Goal: Transaction & Acquisition: Purchase product/service

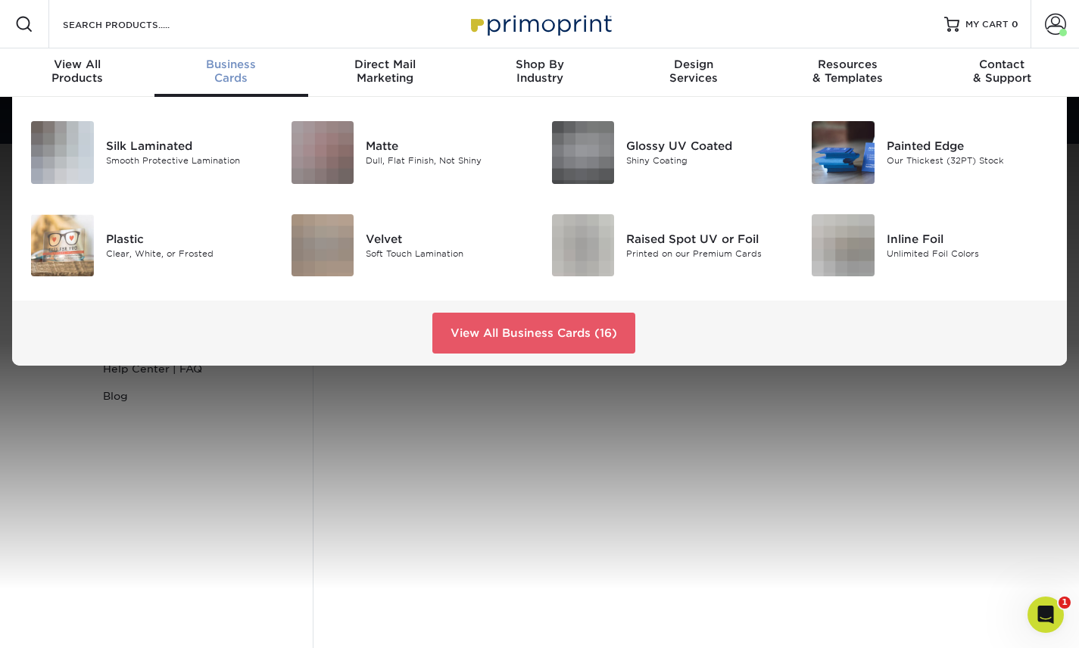
click at [243, 84] on div "Business Cards" at bounding box center [232, 71] width 155 height 27
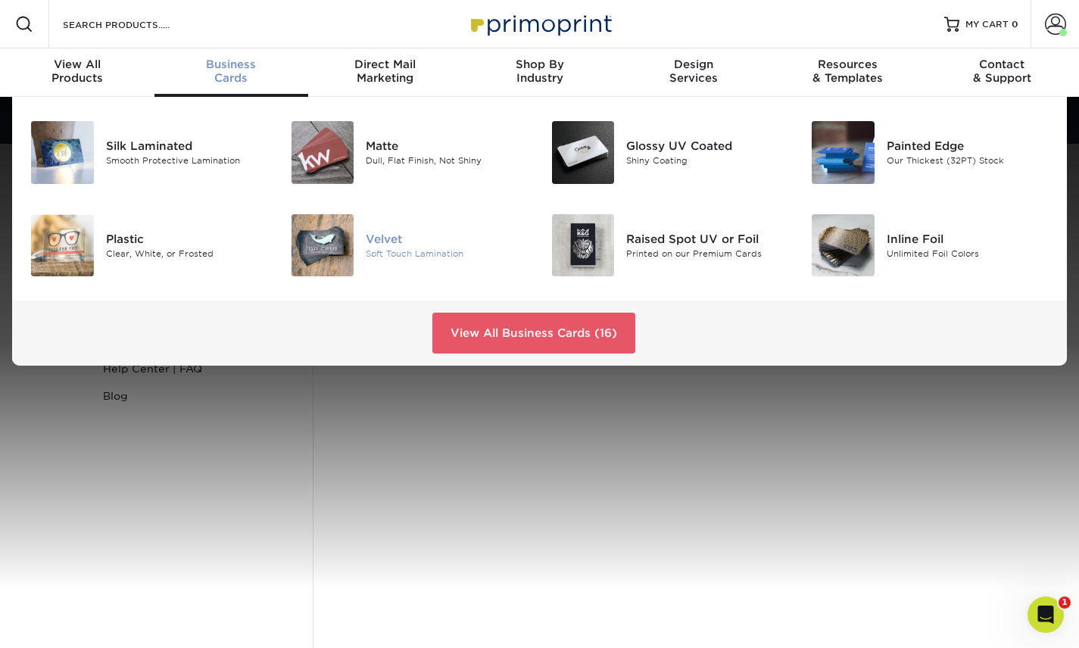
click at [336, 264] on img at bounding box center [323, 245] width 63 height 63
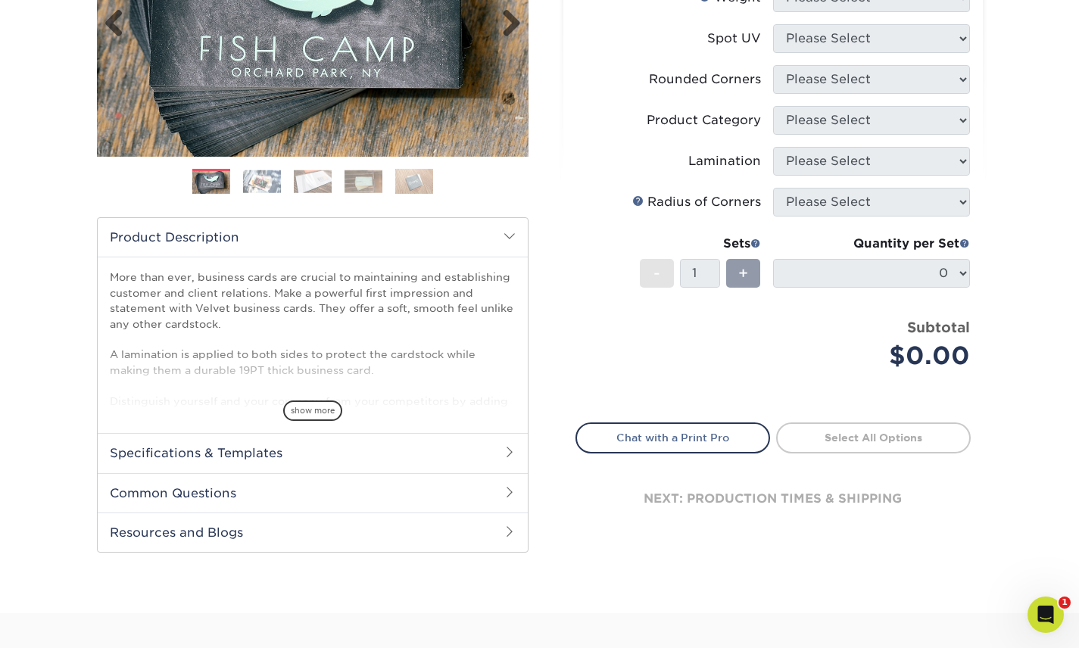
scroll to position [367, 0]
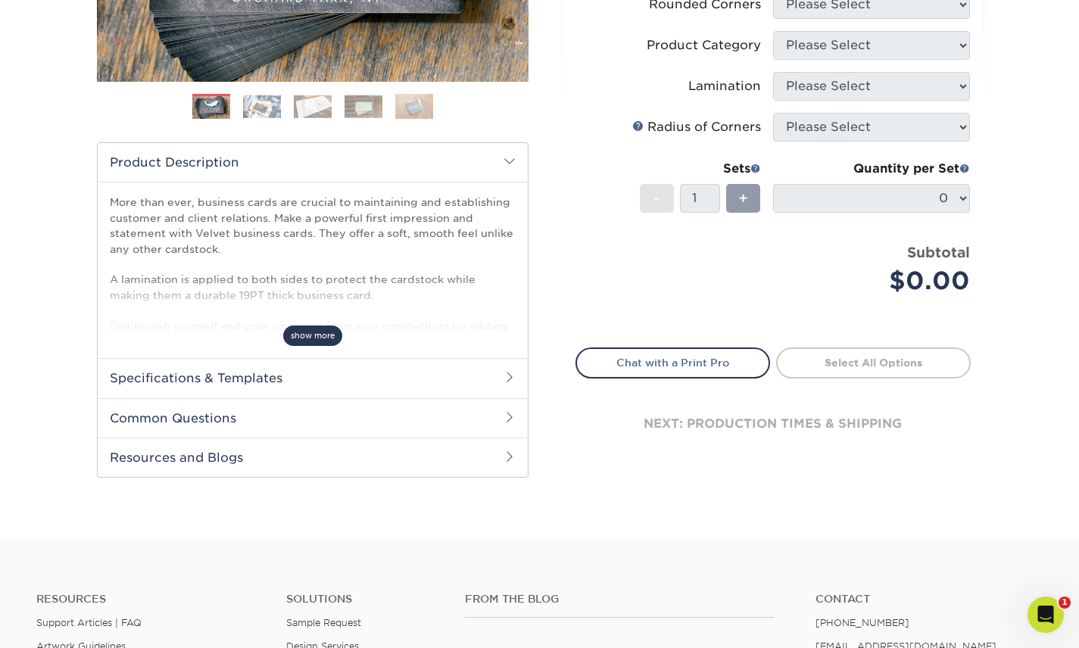
click at [321, 338] on span "show more" at bounding box center [312, 336] width 59 height 20
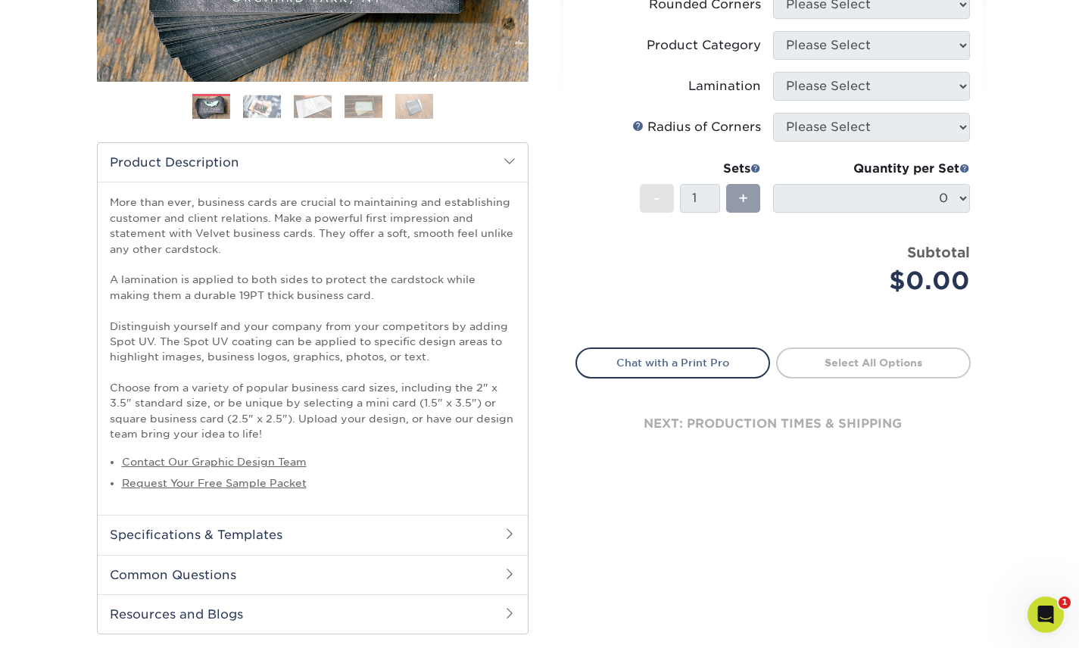
drag, startPoint x: 278, startPoint y: 435, endPoint x: 97, endPoint y: 205, distance: 292.3
click at [98, 205] on div "More than ever, business cards are crucial to maintaining and establishing cust…" at bounding box center [313, 348] width 430 height 333
copy p "More than ever, business cards are crucial to maintaining and establishing cust…"
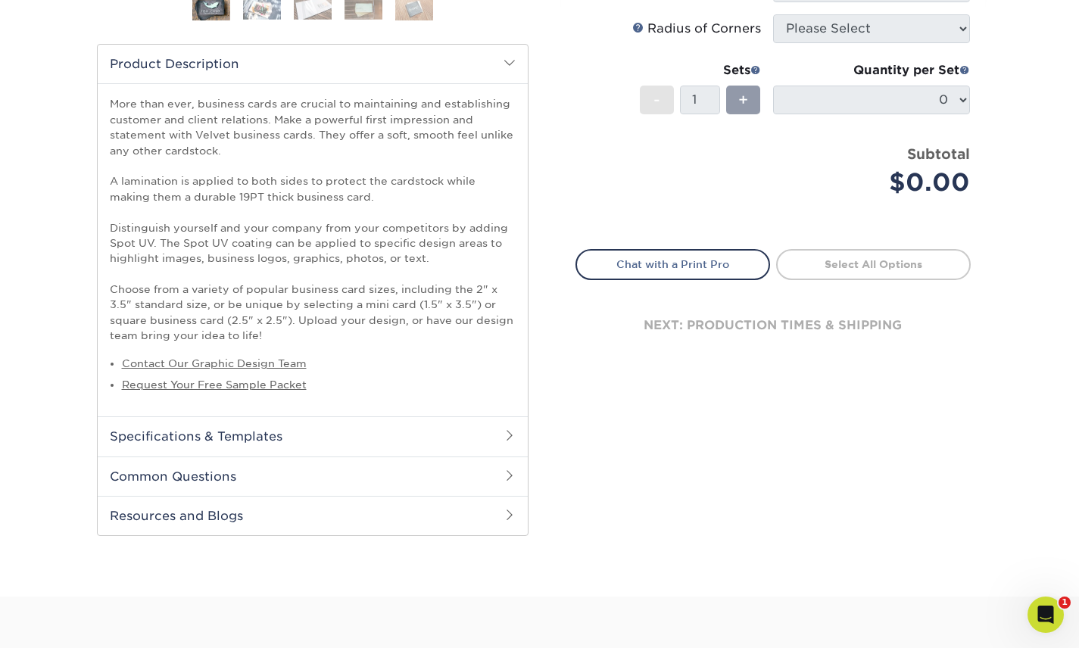
click at [358, 432] on h2 "Specifications & Templates" at bounding box center [313, 436] width 430 height 39
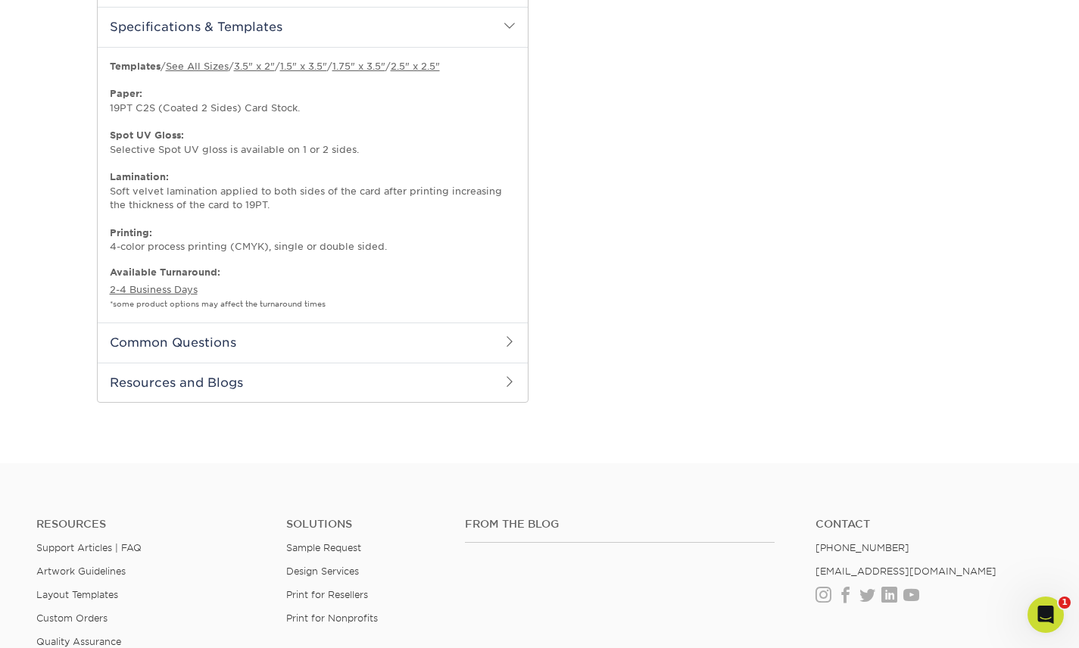
scroll to position [882, 0]
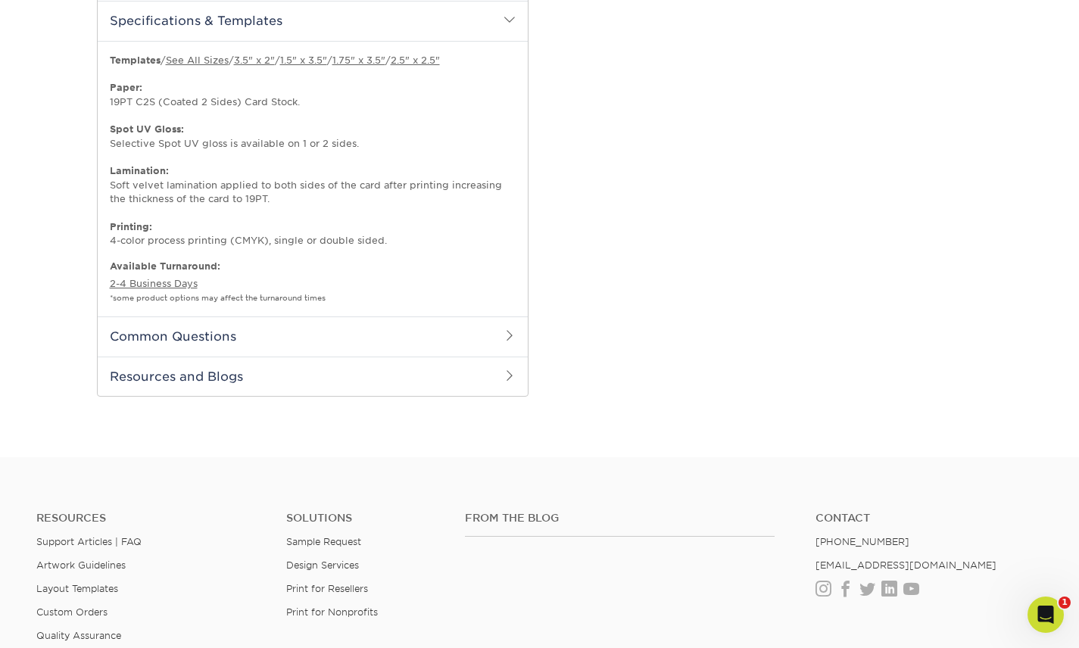
click at [208, 348] on h2 "Common Questions" at bounding box center [313, 336] width 430 height 39
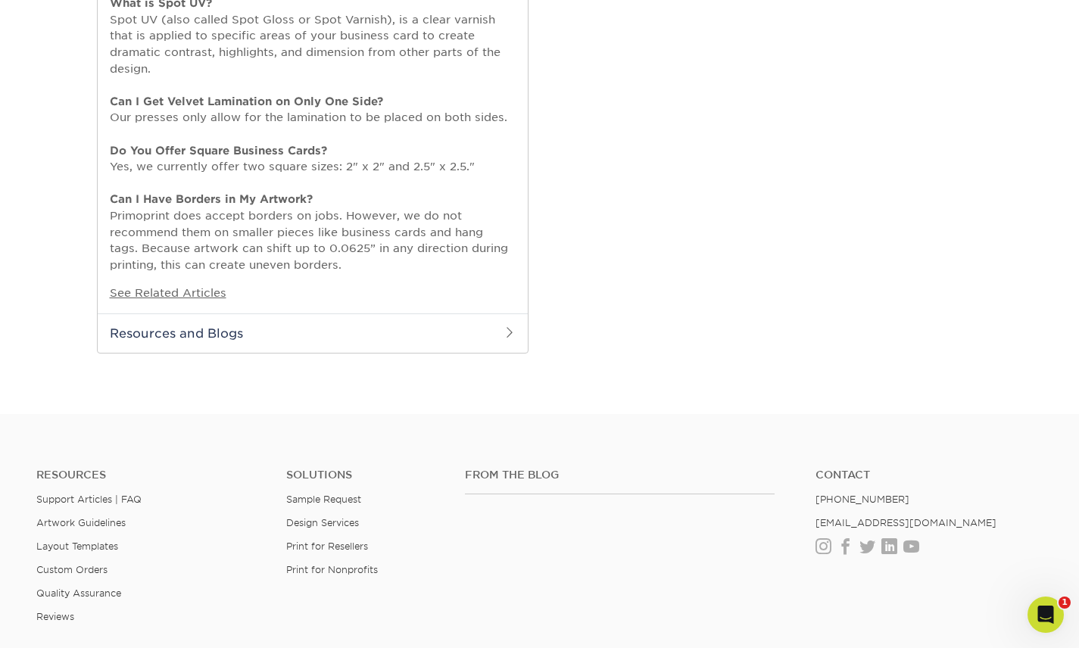
scroll to position [1326, 0]
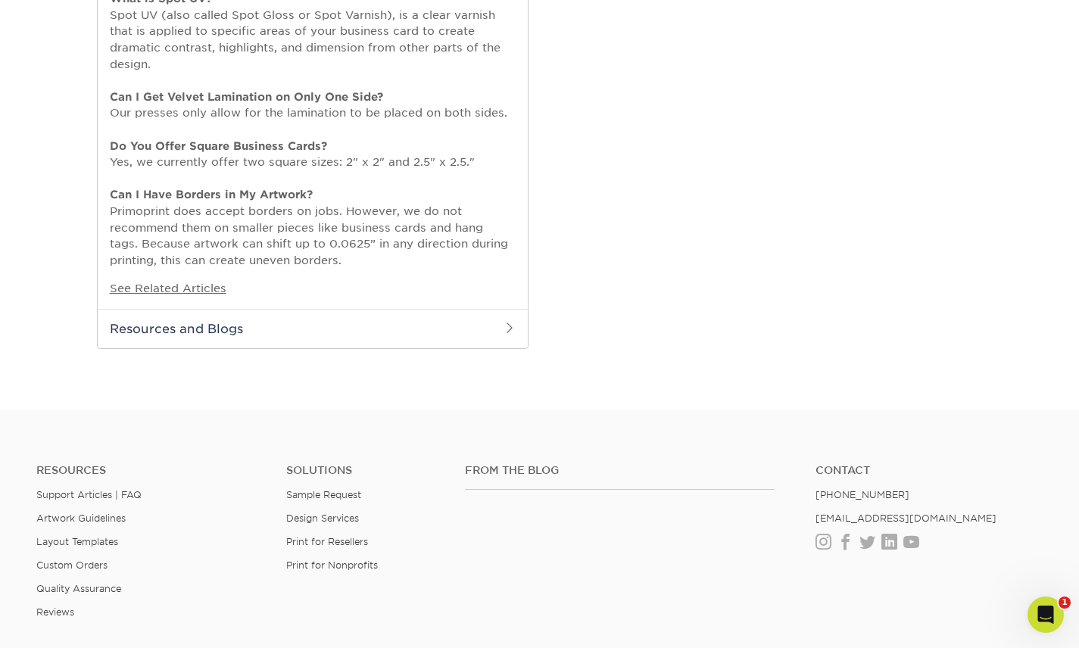
click at [180, 337] on h2 "Resources and Blogs" at bounding box center [313, 328] width 430 height 39
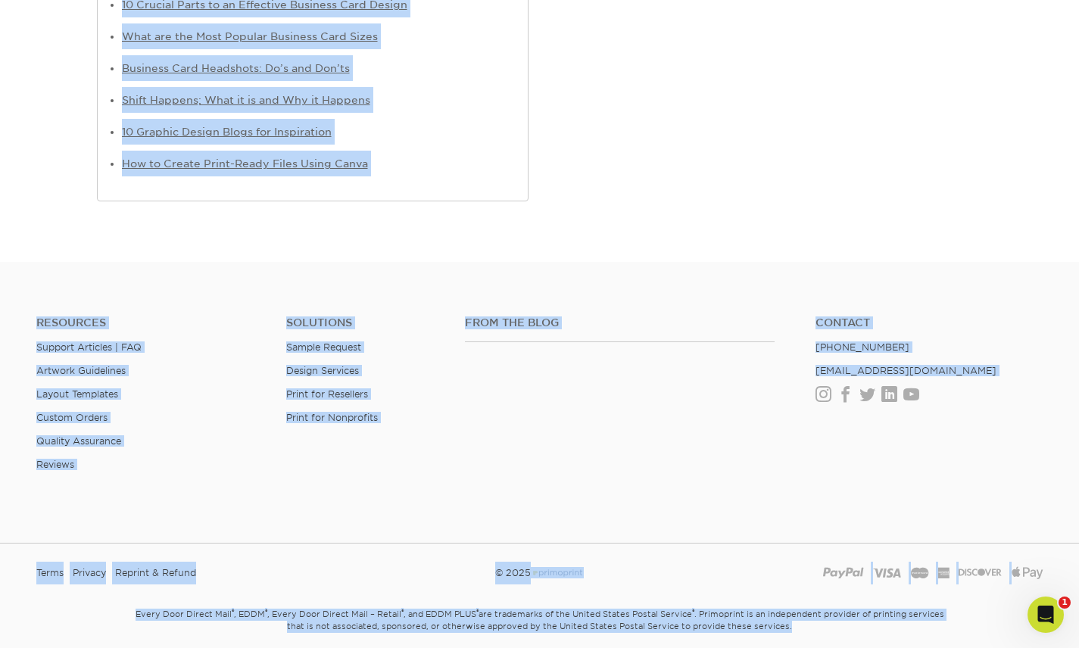
scroll to position [1880, 0]
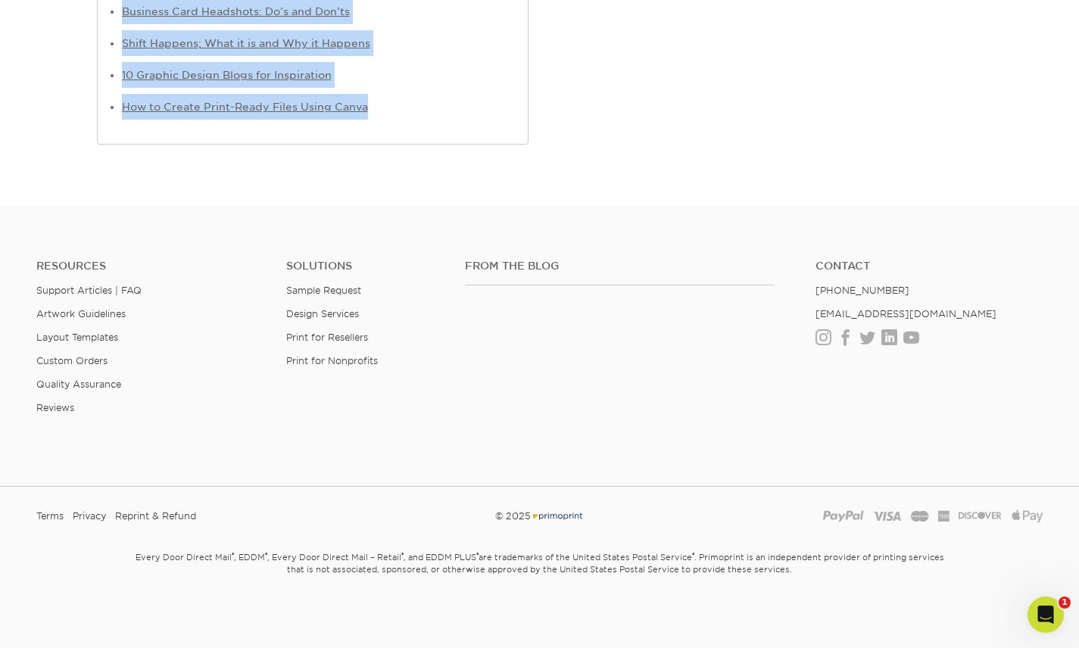
drag, startPoint x: 120, startPoint y: 354, endPoint x: 404, endPoint y: 134, distance: 359.6
copy ul "Watch our Spot UV Video Tutorial Learn About Our Paper Stocks and Weights Tips …"
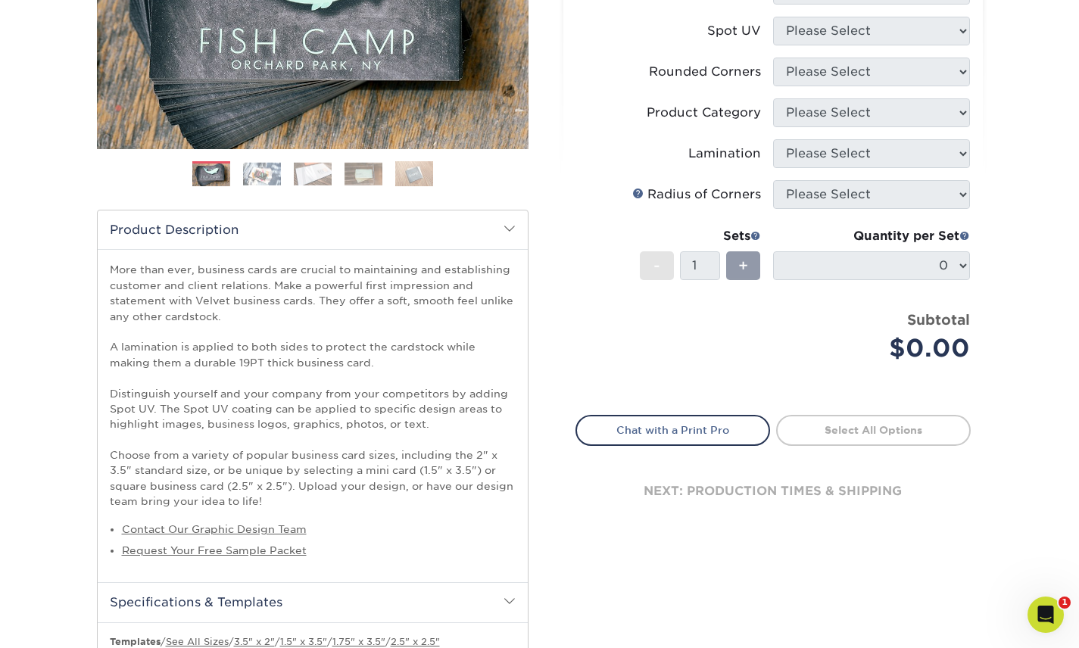
scroll to position [0, 0]
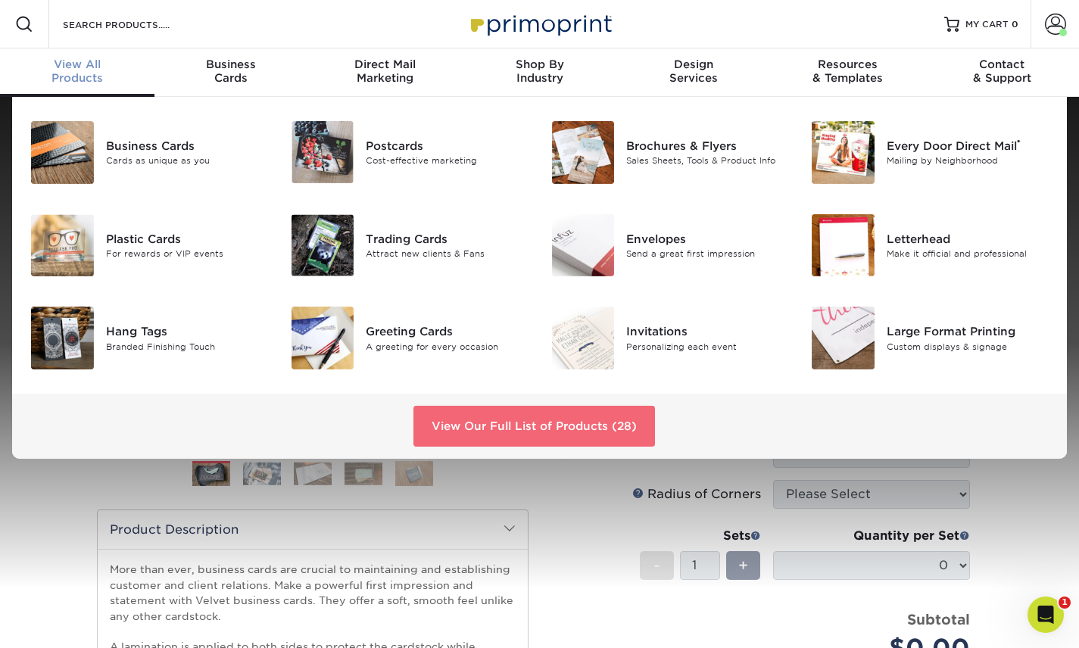
click at [495, 434] on link "View Our Full List of Products (28)" at bounding box center [535, 426] width 242 height 41
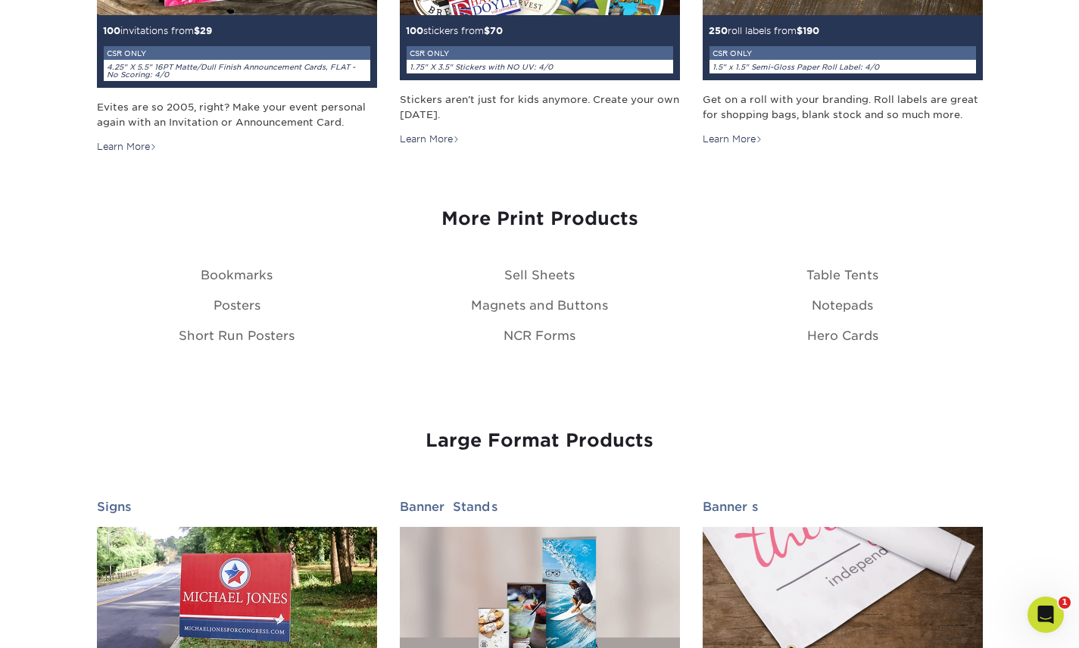
scroll to position [1836, 0]
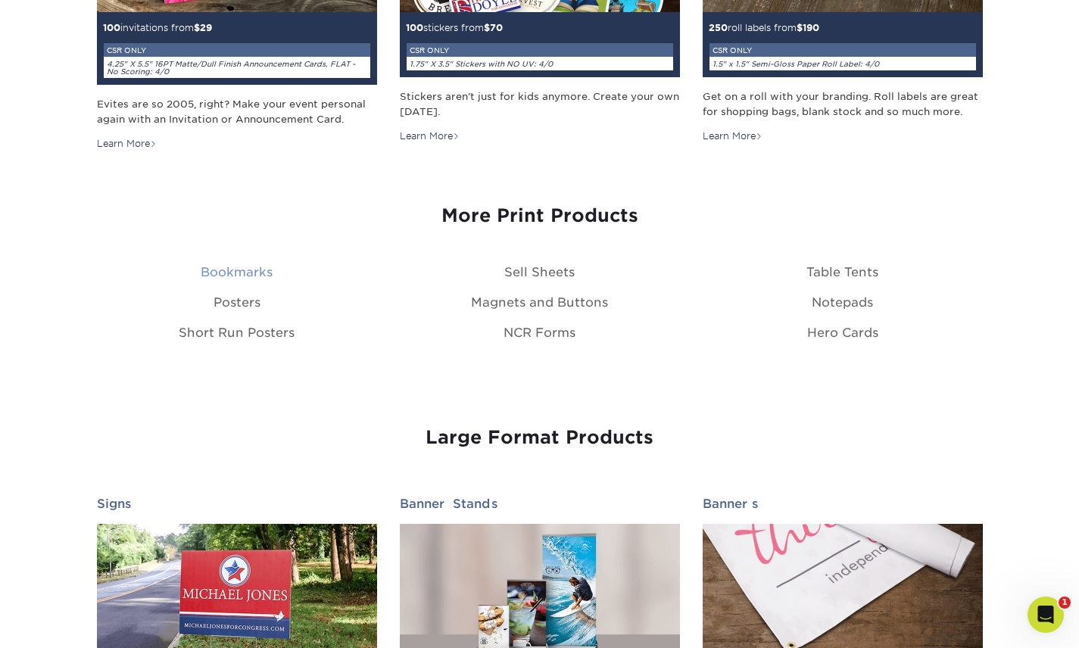
click at [261, 270] on link "Bookmarks" at bounding box center [237, 272] width 72 height 14
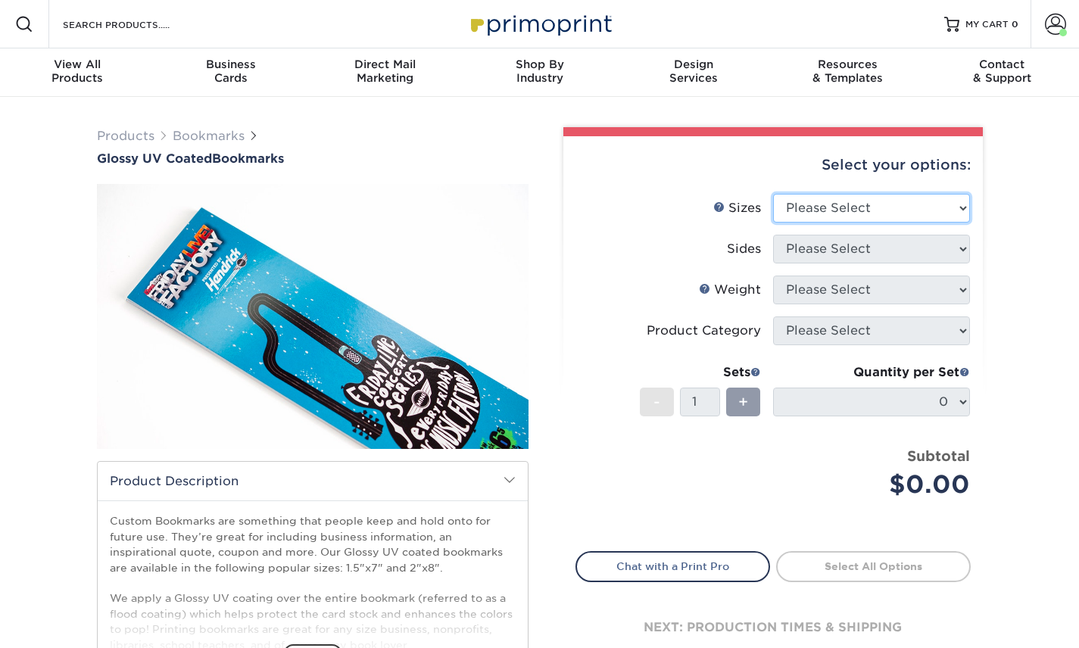
click at [855, 208] on select "Please Select 1.5" x 7" 2" x 8"" at bounding box center [871, 208] width 197 height 29
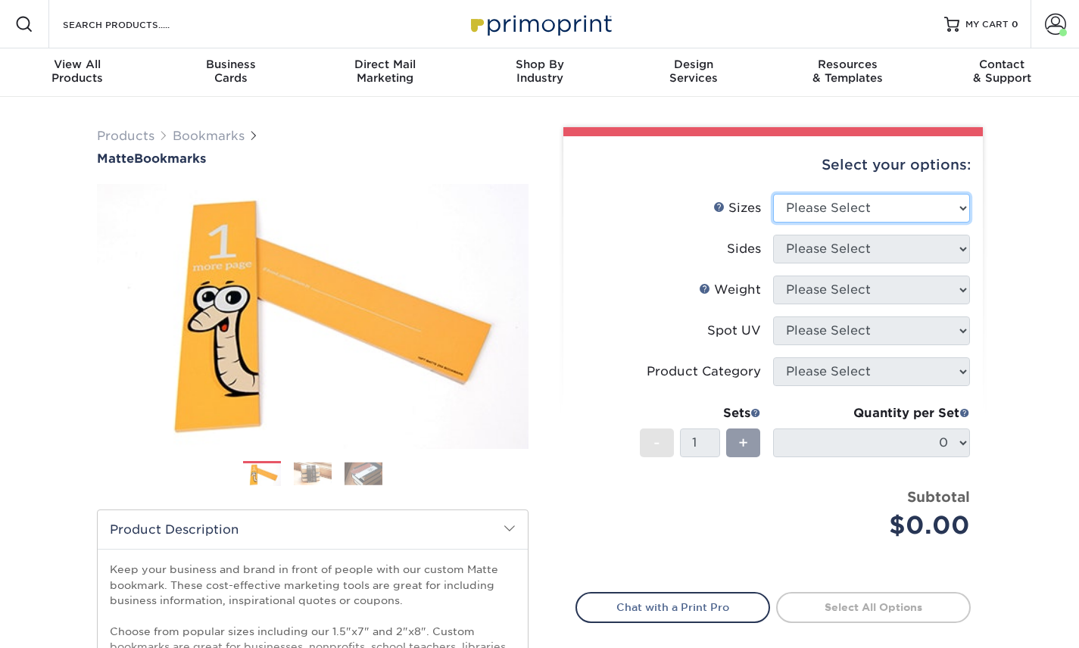
click at [899, 211] on select "Please Select 1.5" x 7" 2" x 8"" at bounding box center [871, 208] width 197 height 29
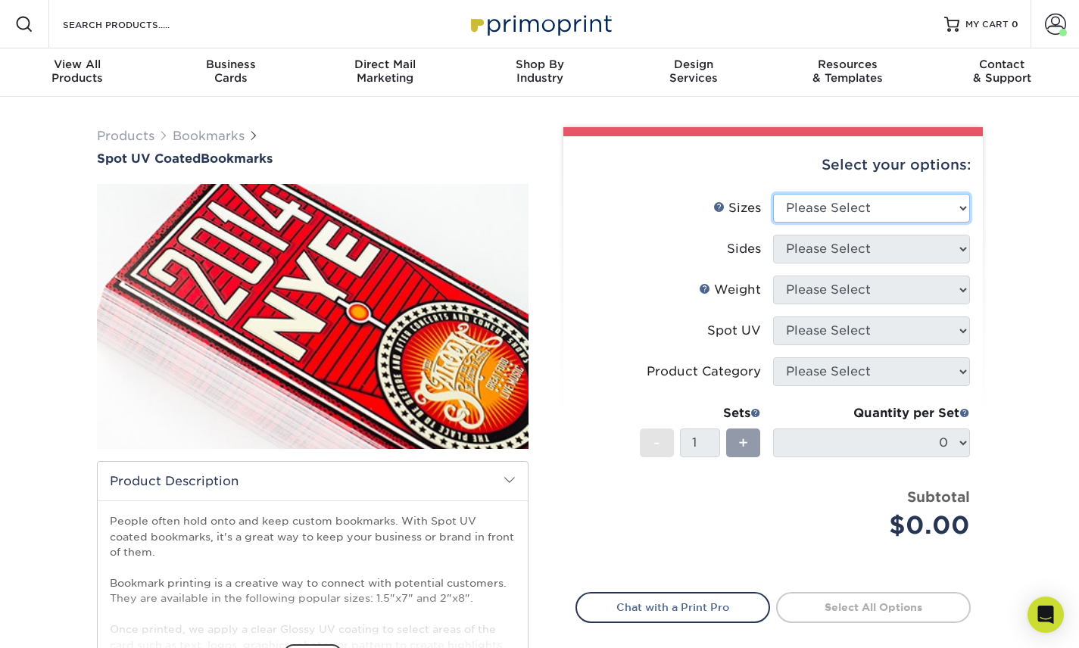
click at [876, 215] on select "Please Select 1.5" x 7" 2" x 8"" at bounding box center [871, 208] width 197 height 29
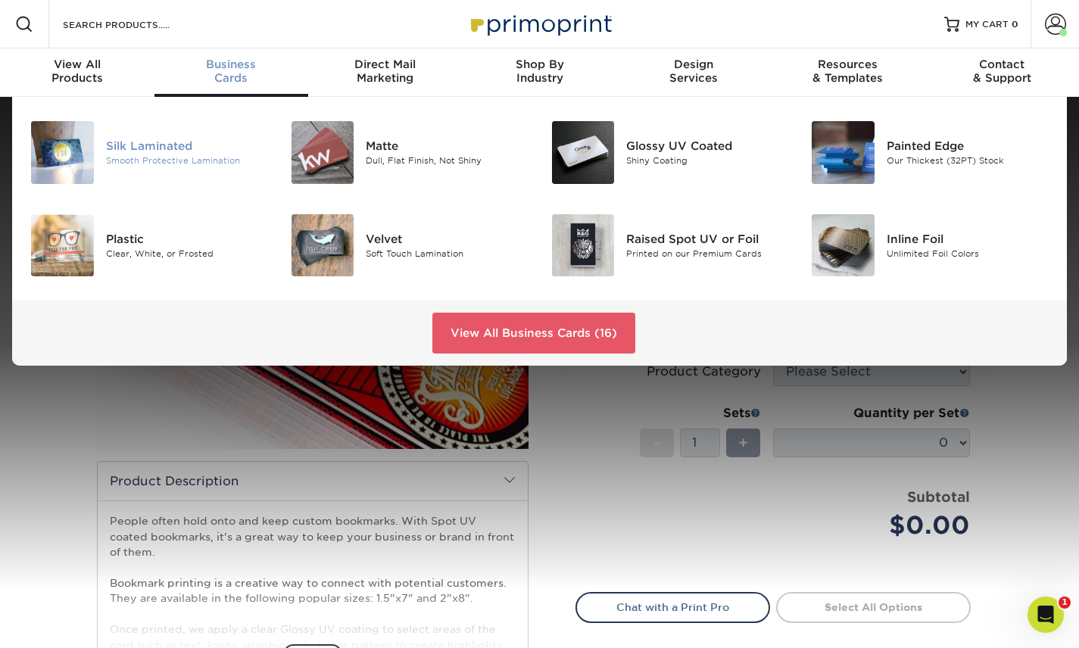
click at [130, 161] on div "Smooth Protective Lamination" at bounding box center [187, 161] width 162 height 13
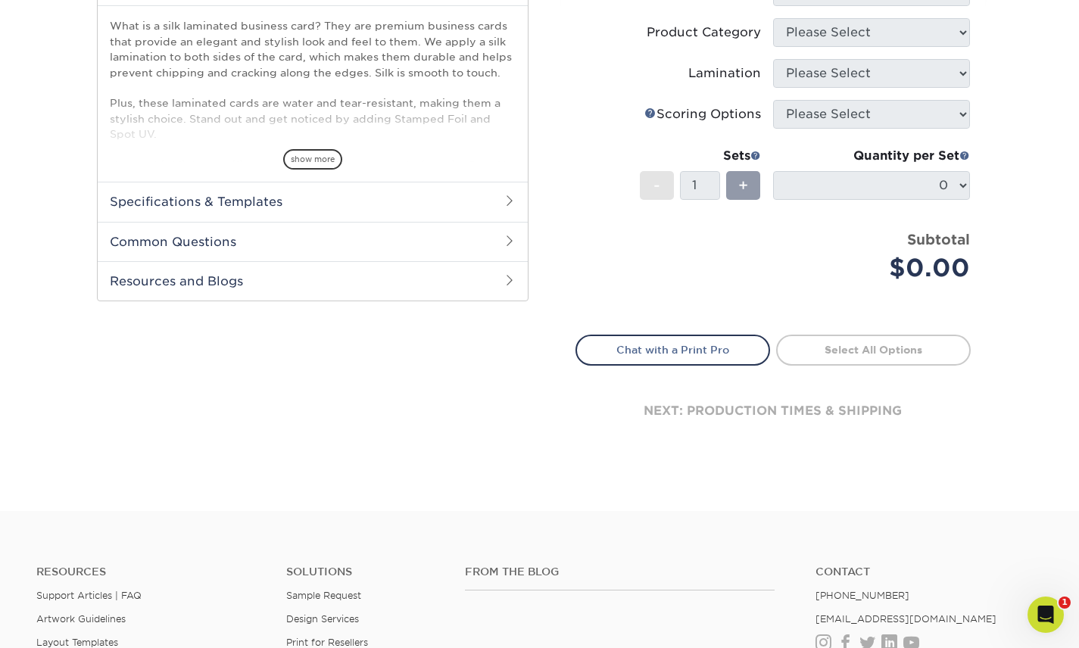
scroll to position [555, 0]
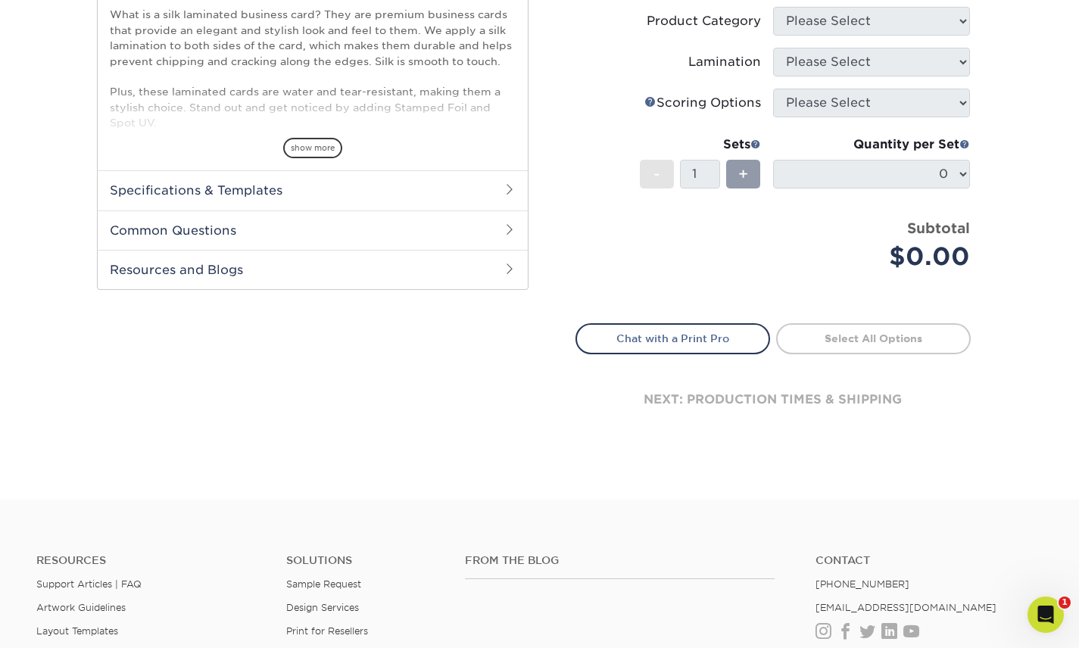
drag, startPoint x: 295, startPoint y: 266, endPoint x: 257, endPoint y: 272, distance: 39.1
click at [295, 267] on h2 "Resources and Blogs" at bounding box center [313, 269] width 430 height 39
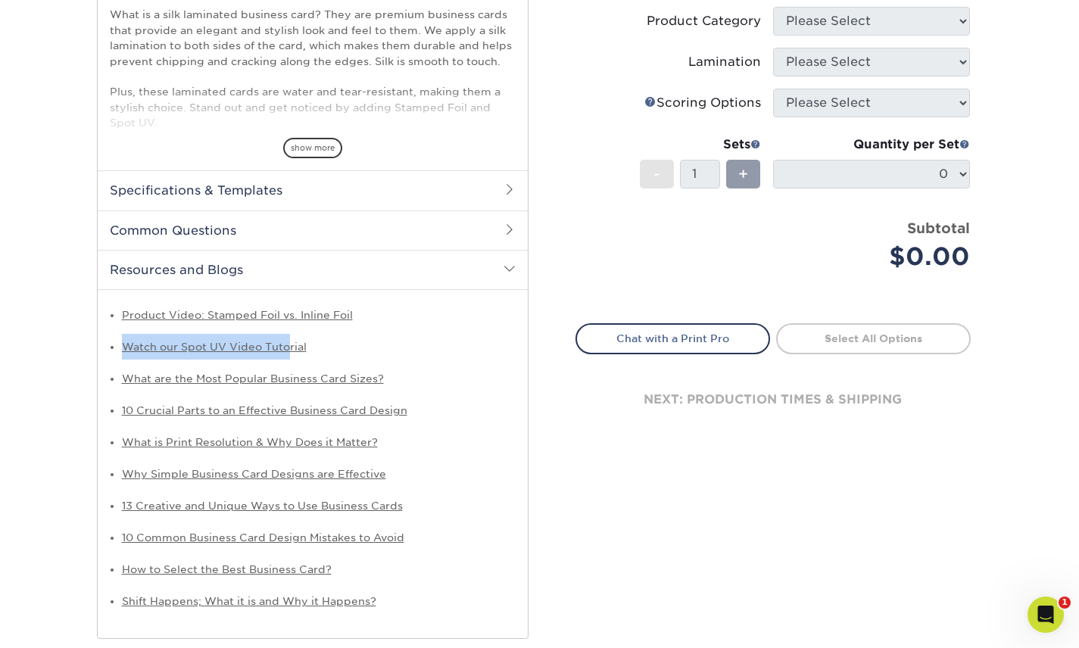
drag, startPoint x: 113, startPoint y: 340, endPoint x: 288, endPoint y: 342, distance: 175.0
click at [286, 345] on li "Watch our Spot UV Video Tutorial" at bounding box center [319, 347] width 394 height 26
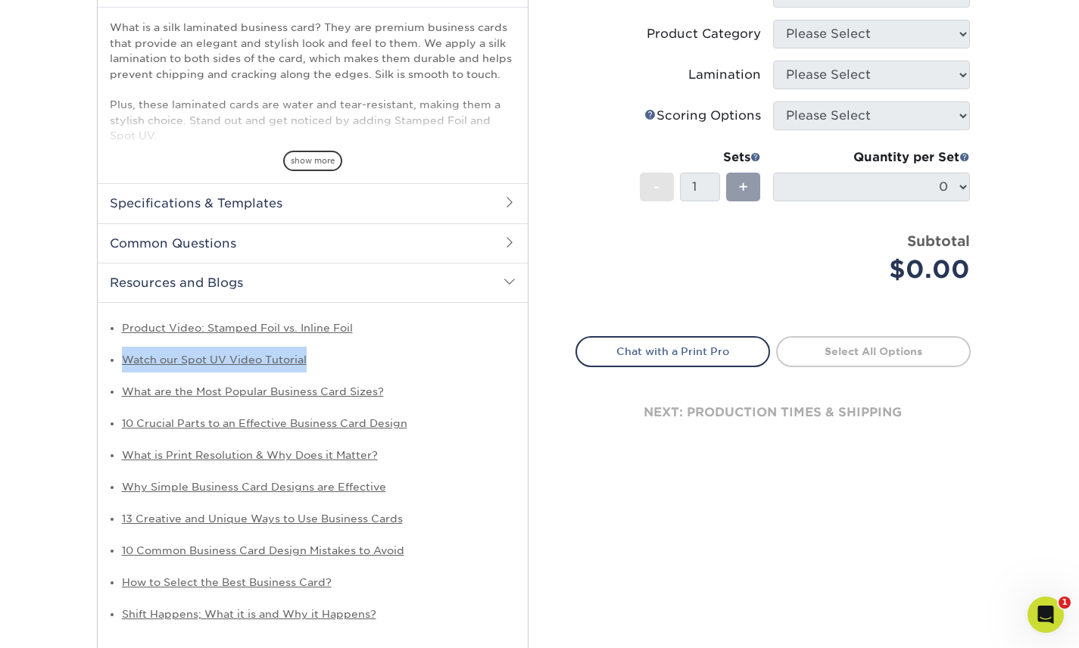
scroll to position [546, 0]
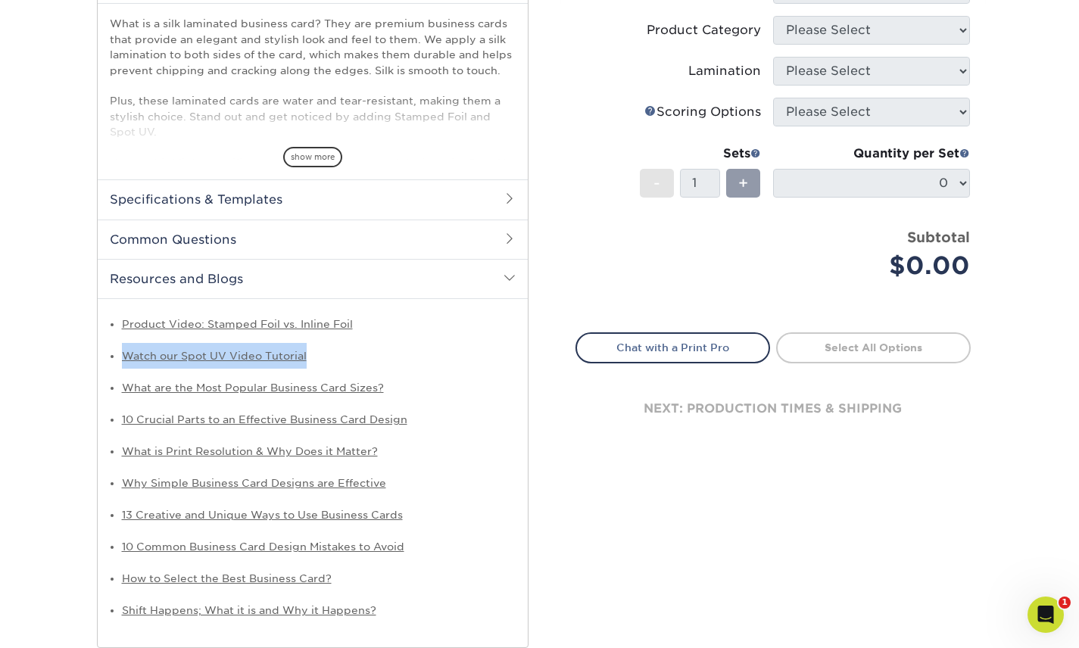
drag, startPoint x: 305, startPoint y: 341, endPoint x: 320, endPoint y: 352, distance: 18.3
click at [324, 351] on ul "Product Video: Stamped Foil vs. Inline Foil Watch our Spot UV Video Tutorial Wh…" at bounding box center [313, 467] width 406 height 312
click at [126, 350] on link "Watch our Spot UV Video Tutorial" at bounding box center [214, 356] width 185 height 12
click at [122, 398] on li "What are the Most Popular Business Card Sizes?" at bounding box center [319, 388] width 394 height 26
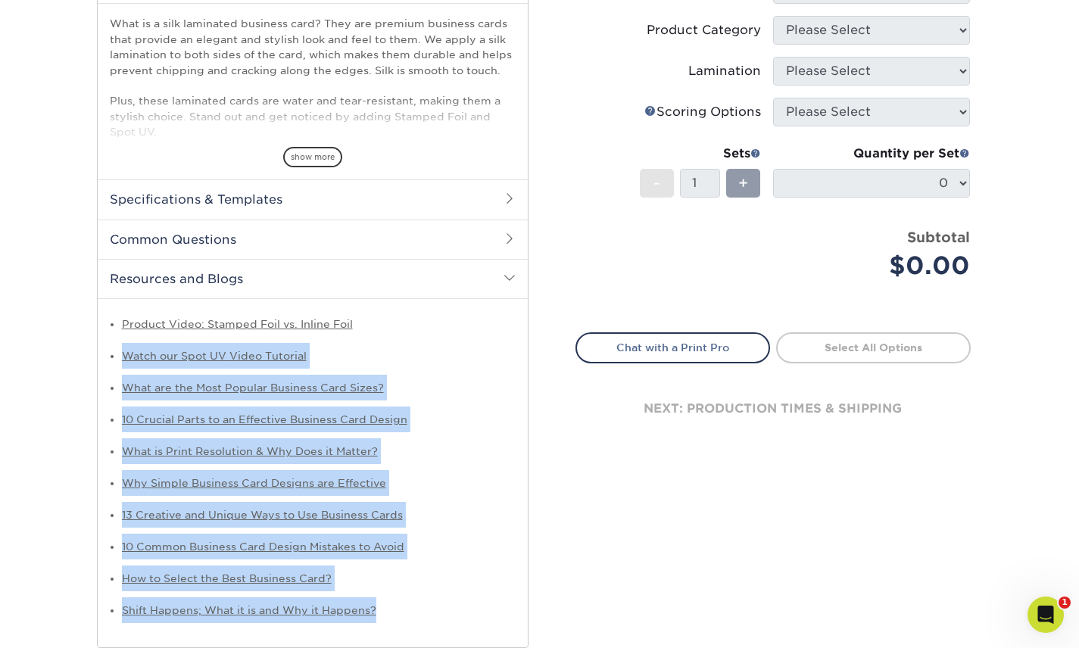
drag, startPoint x: 126, startPoint y: 360, endPoint x: 450, endPoint y: 603, distance: 404.6
click at [452, 601] on div "Products Business Cards Silk Laminated Business Cards Previous" at bounding box center [313, 114] width 454 height 1067
copy ul "Watch our Spot UV Video Tutorial What are the Most Popular Business Card Sizes?…"
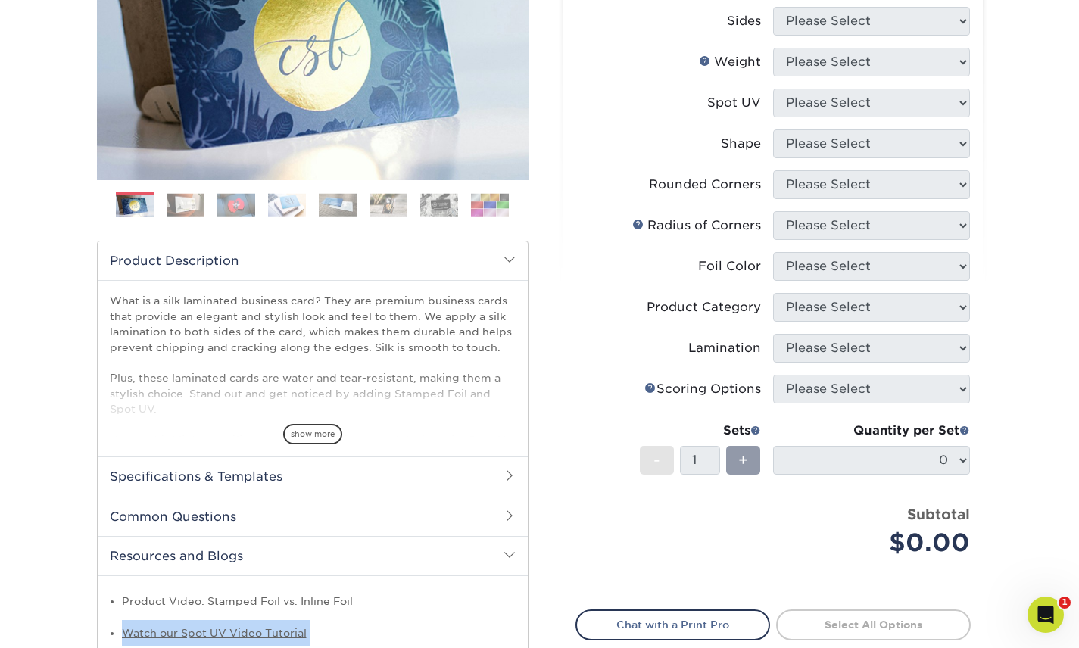
scroll to position [0, 0]
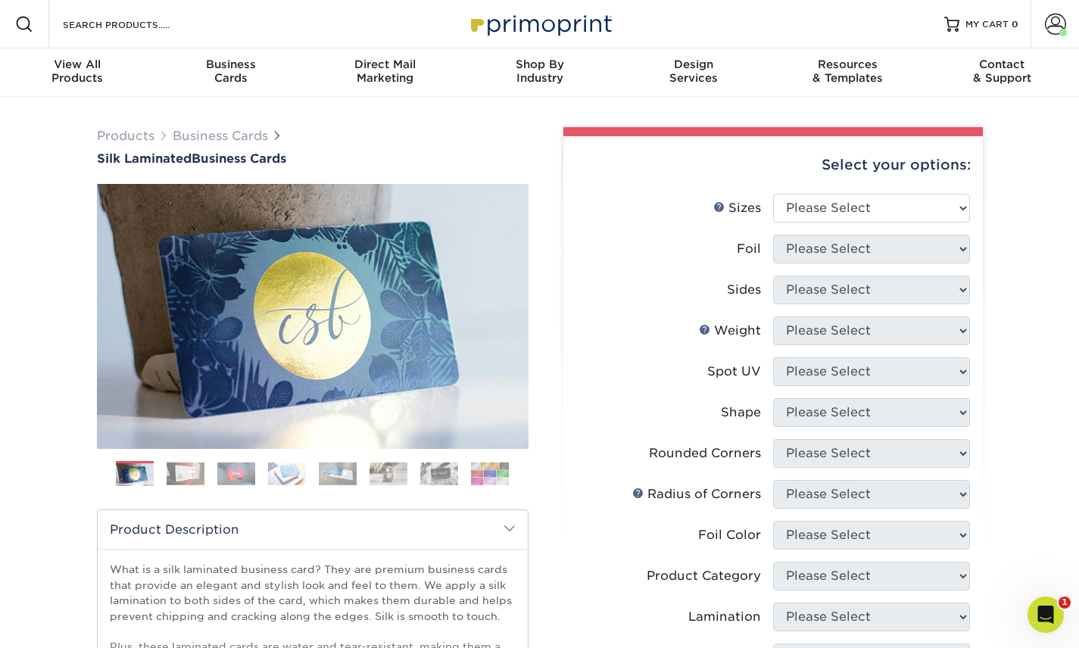
click at [223, 28] on div "Resources Menu Search Products Account Welcome, Domie Business Account Primopri…" at bounding box center [539, 24] width 1079 height 48
click at [96, 24] on input "Search Products" at bounding box center [135, 24] width 148 height 18
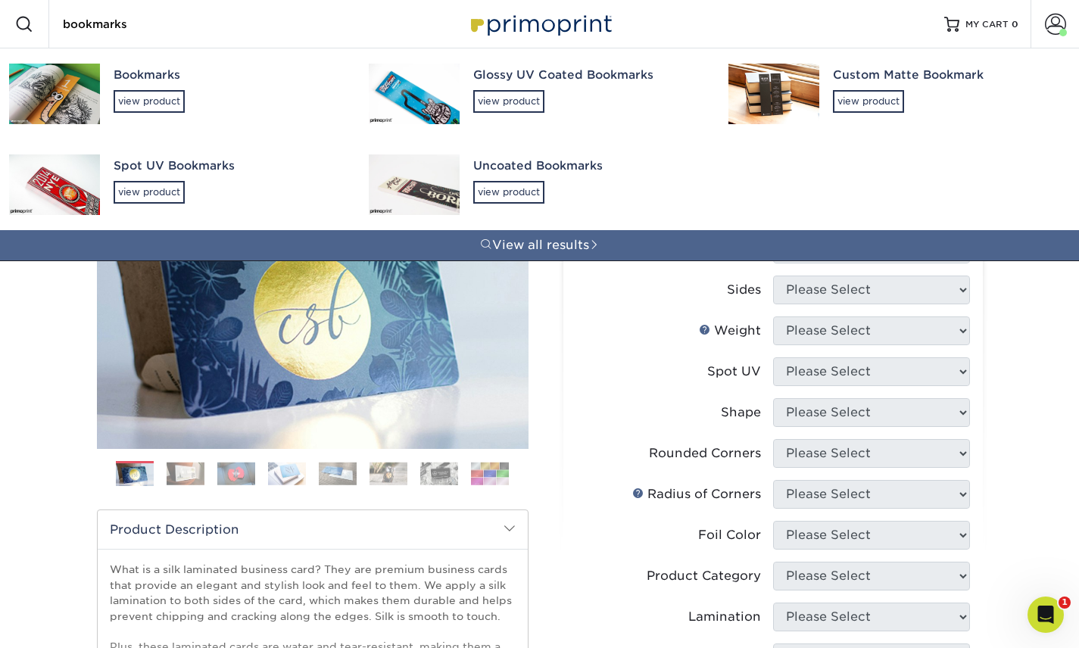
type input "bookmarks"
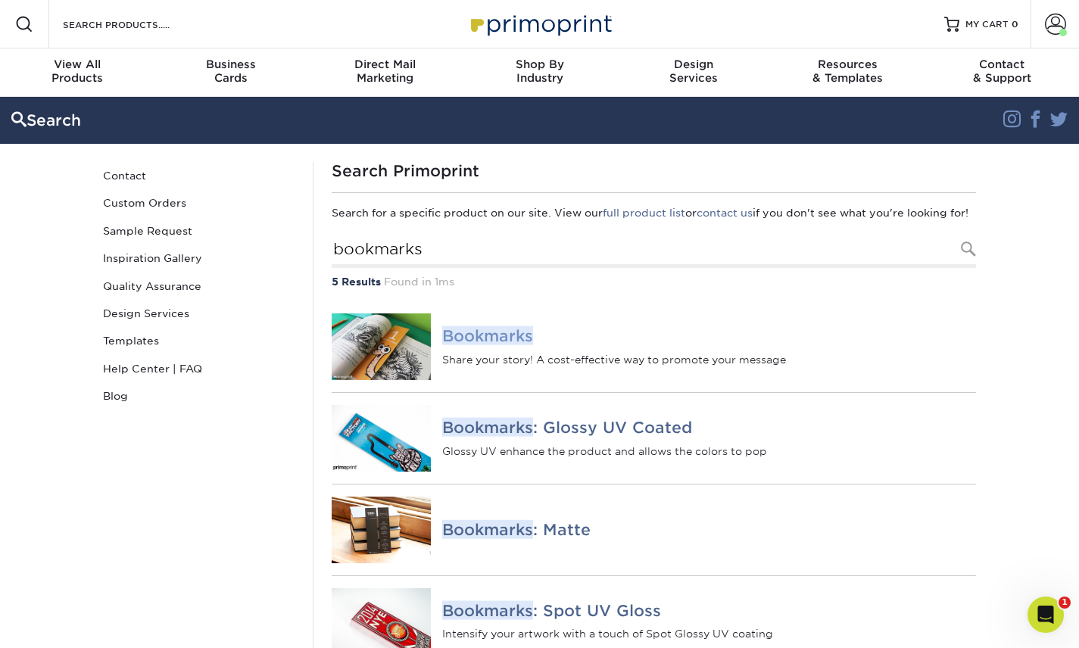
click at [487, 345] on em "Bookmarks" at bounding box center [487, 335] width 91 height 19
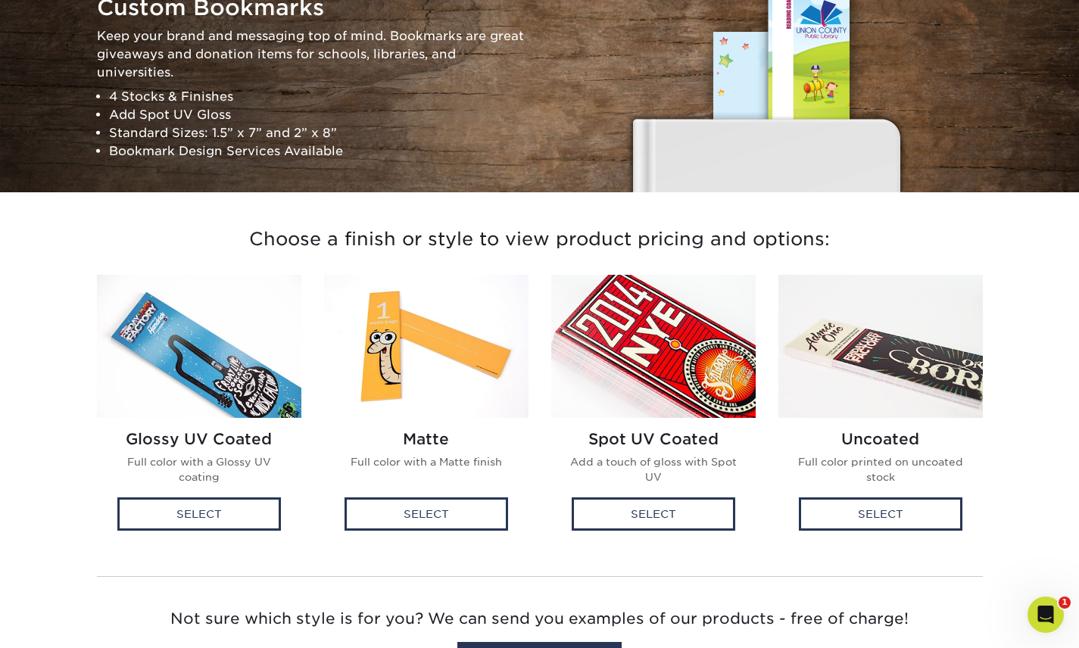
scroll to position [276, 0]
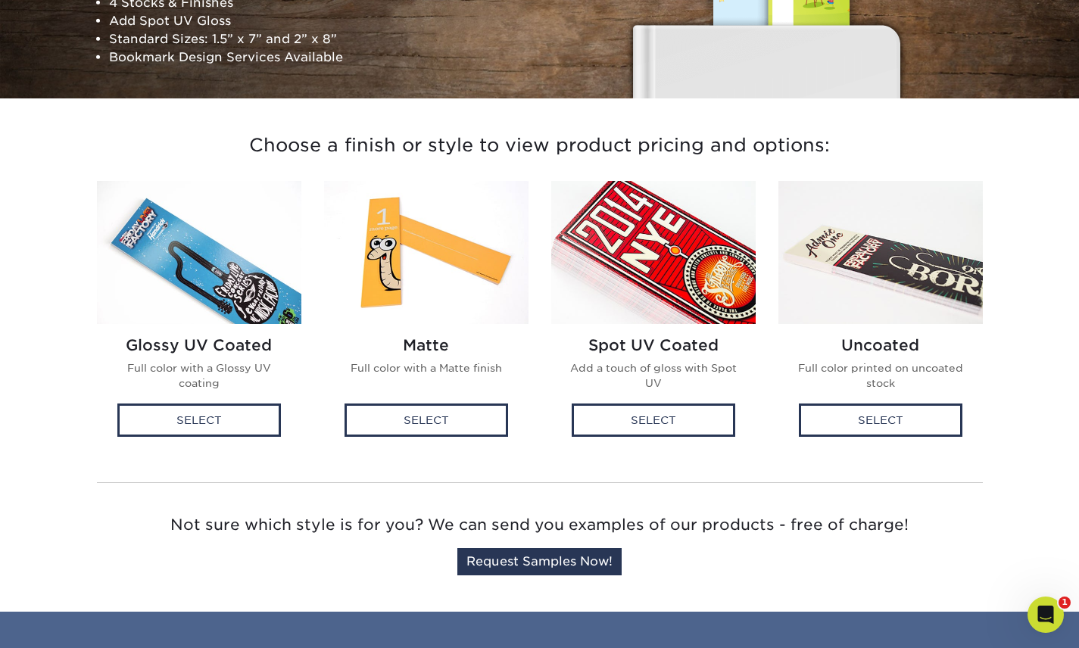
click at [673, 241] on img at bounding box center [653, 252] width 204 height 143
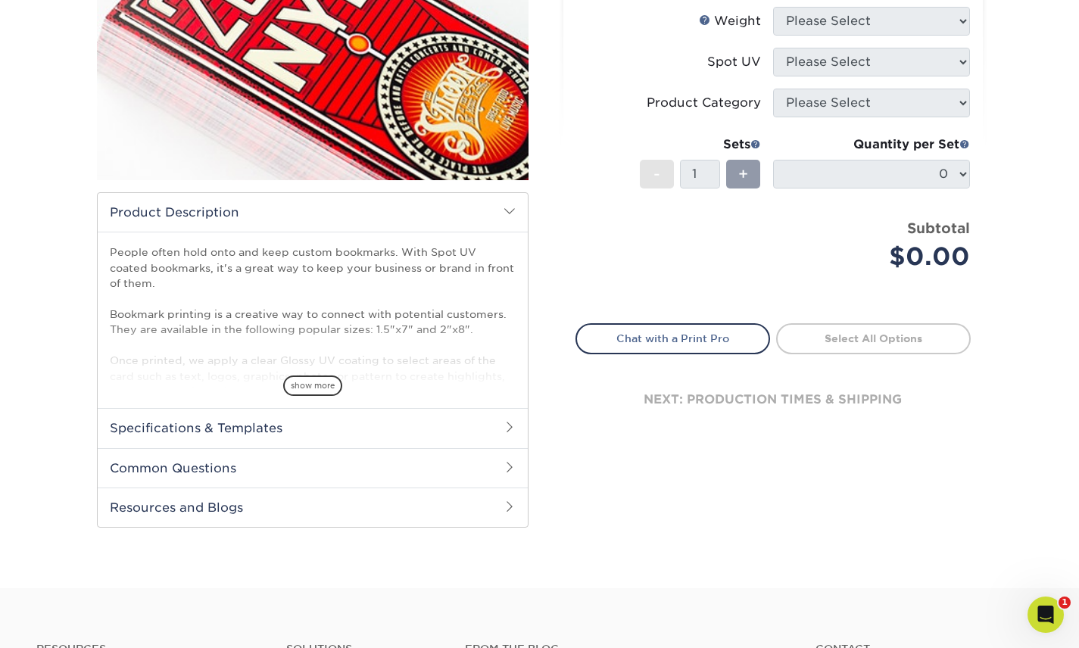
scroll to position [292, 0]
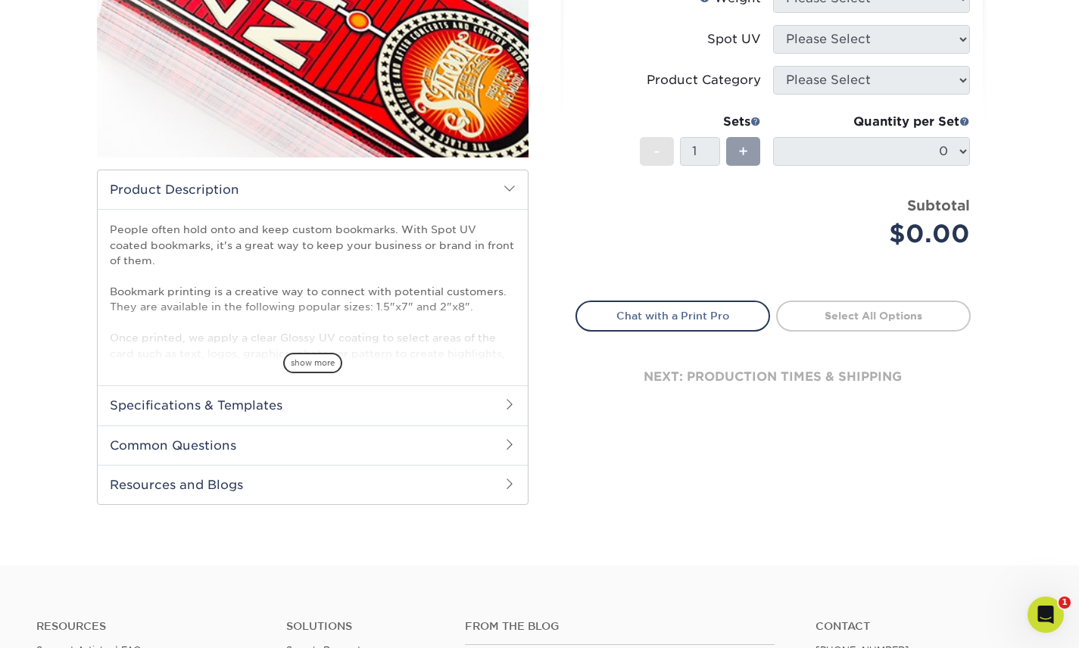
drag, startPoint x: 173, startPoint y: 503, endPoint x: 182, endPoint y: 481, distance: 23.8
click at [173, 502] on h2 "Resources and Blogs" at bounding box center [313, 484] width 430 height 39
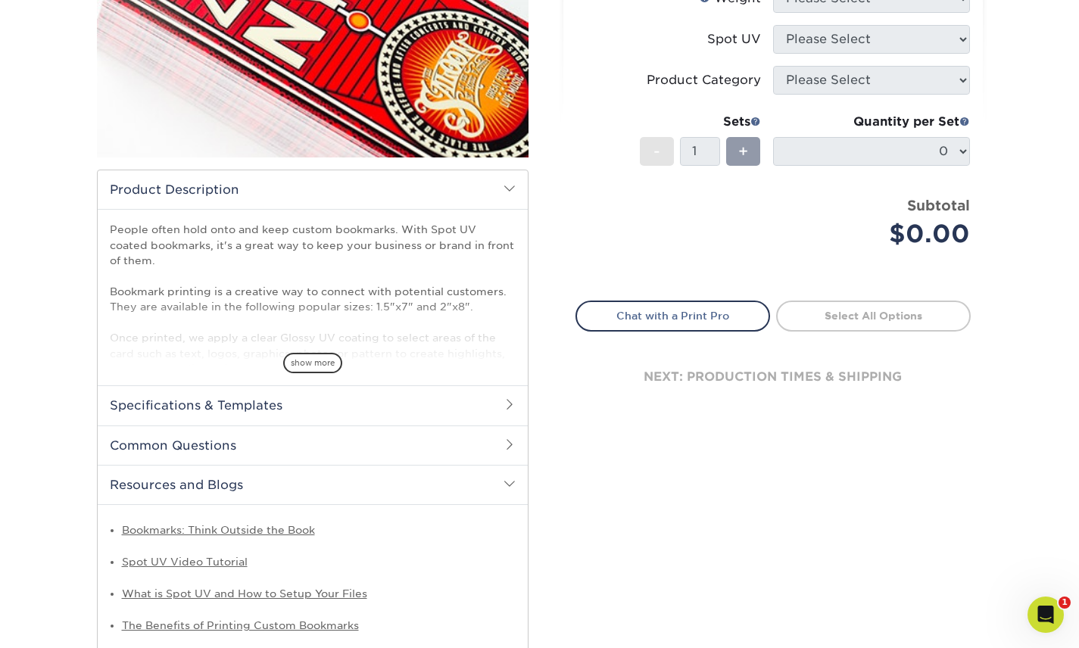
click at [182, 480] on h2 "Resources and Blogs" at bounding box center [313, 484] width 430 height 39
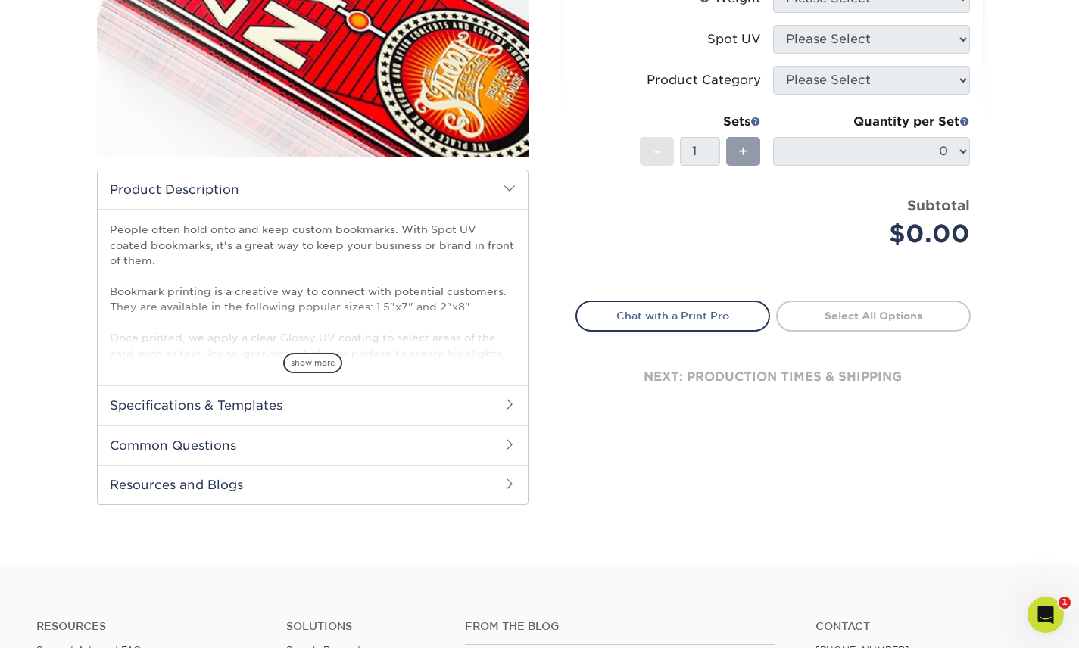
click at [184, 481] on h2 "Resources and Blogs" at bounding box center [313, 484] width 430 height 39
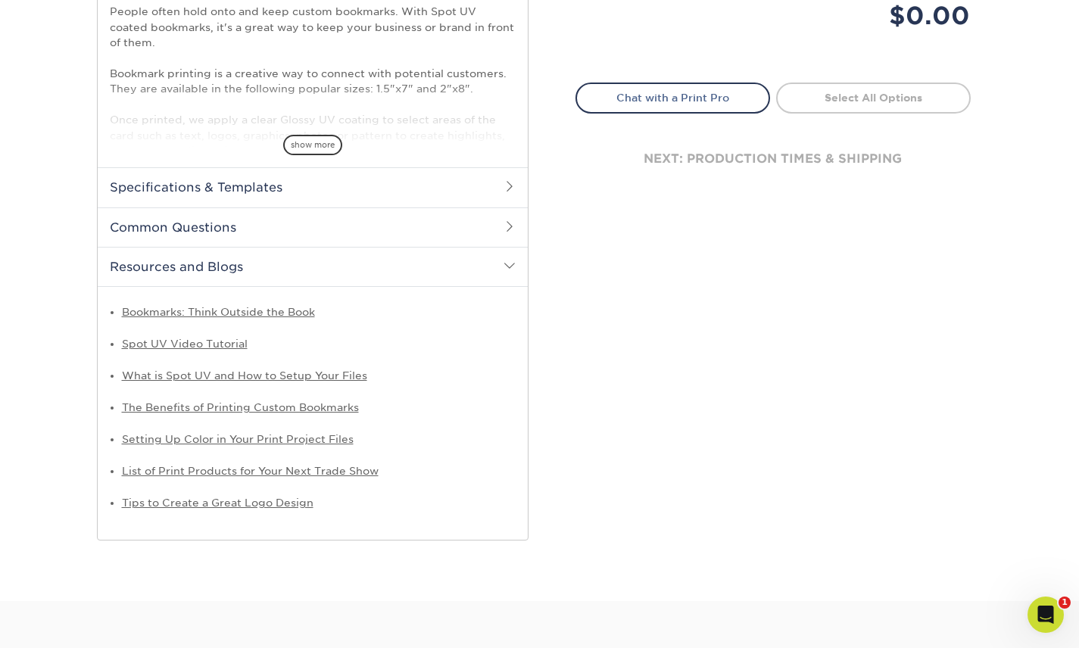
scroll to position [511, 0]
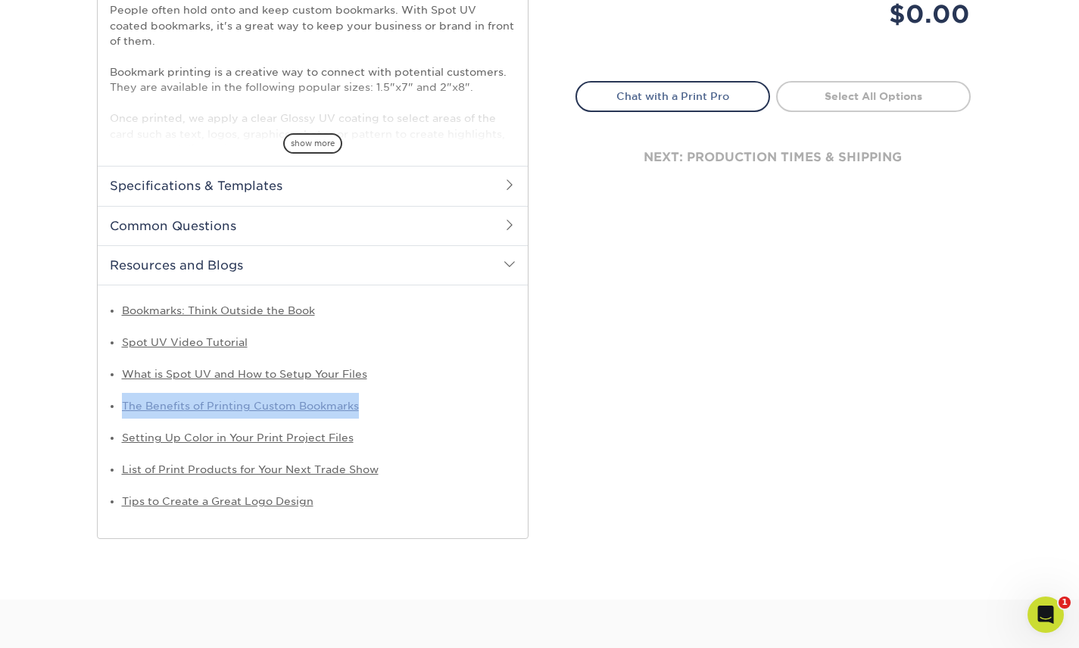
copy link "The Benefits of Printing Custom Bookmarks"
